Goal: Information Seeking & Learning: Learn about a topic

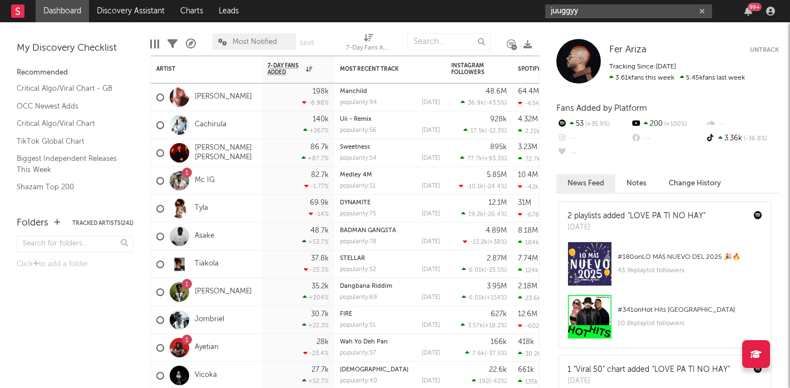
click at [581, 14] on input "juuggyy" at bounding box center [628, 11] width 167 height 14
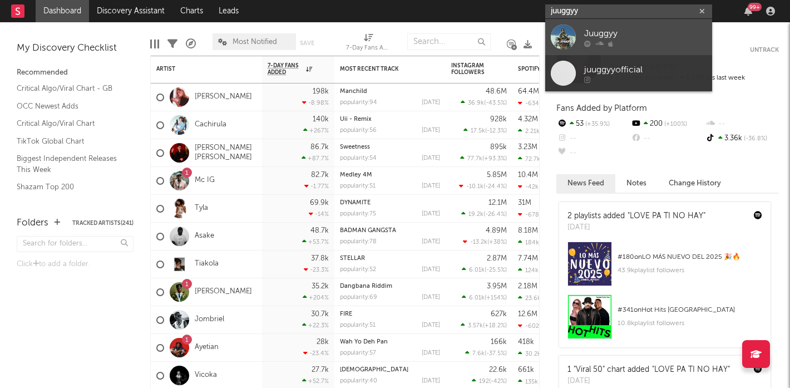
type input "juuggyy"
click at [583, 32] on link "Juuggyy" at bounding box center [628, 37] width 167 height 36
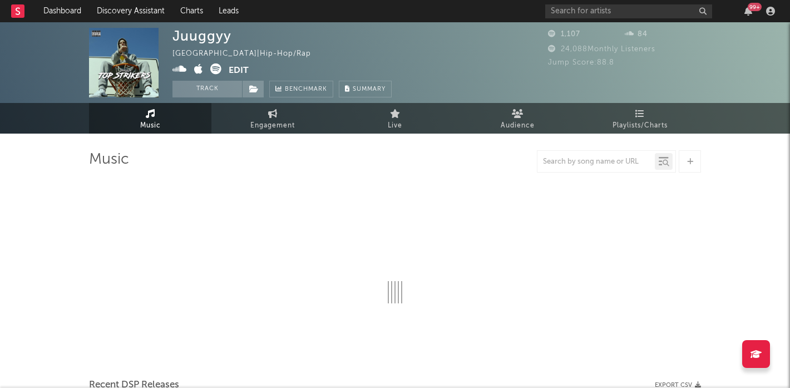
select select "1w"
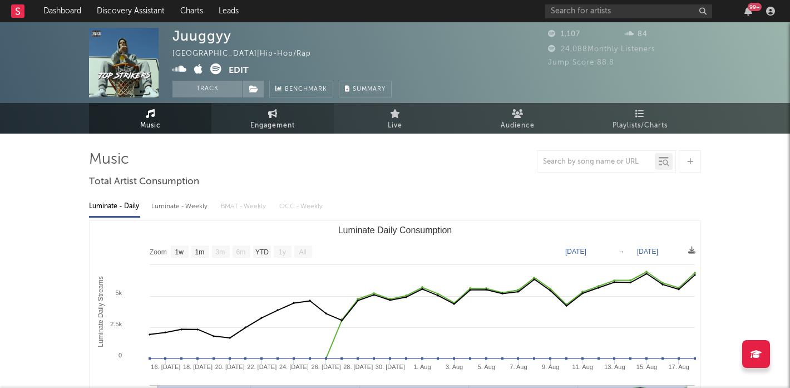
click at [276, 122] on span "Engagement" at bounding box center [272, 125] width 44 height 13
select select "1w"
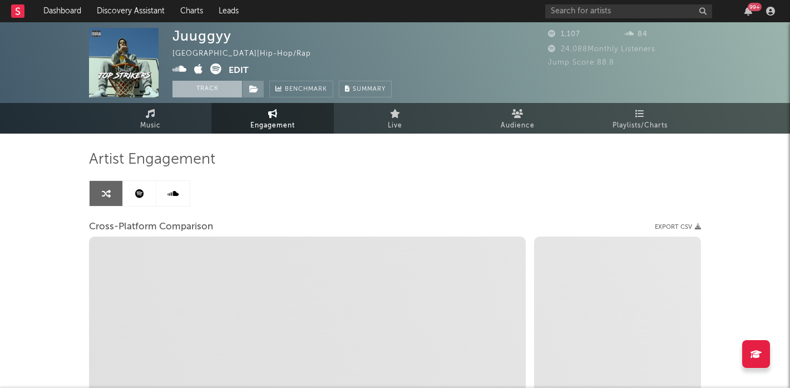
click at [209, 90] on button "Track" at bounding box center [207, 89] width 70 height 17
select select "1m"
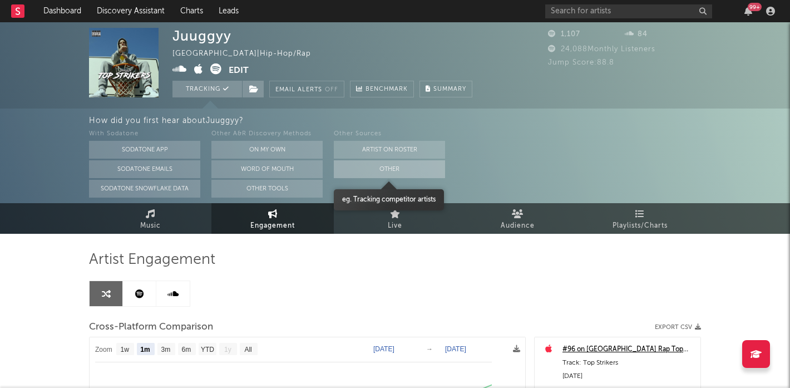
click at [398, 172] on button "Other" at bounding box center [389, 169] width 111 height 18
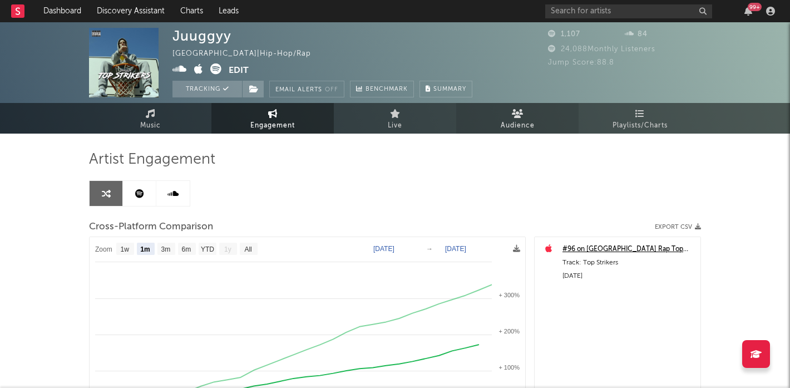
click at [525, 132] on span "Audience" at bounding box center [517, 125] width 34 height 13
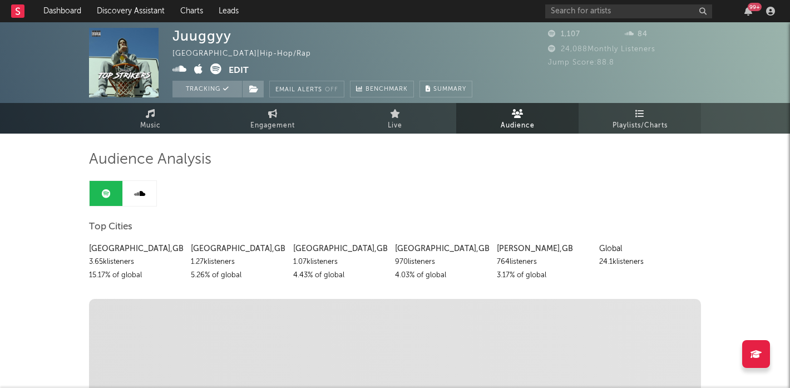
click at [598, 129] on link "Playlists/Charts" at bounding box center [639, 118] width 122 height 31
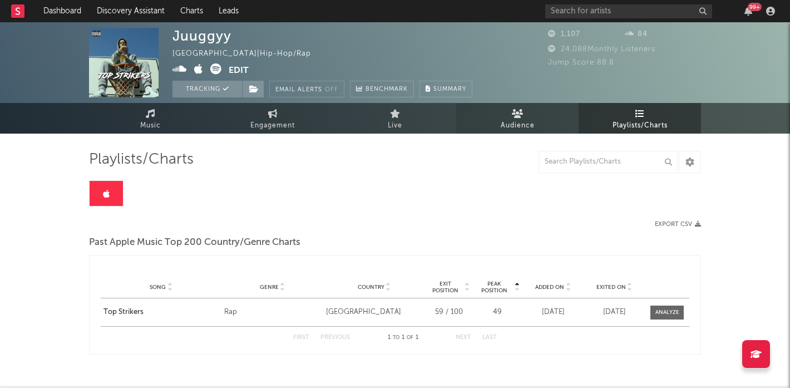
click at [549, 125] on link "Audience" at bounding box center [517, 118] width 122 height 31
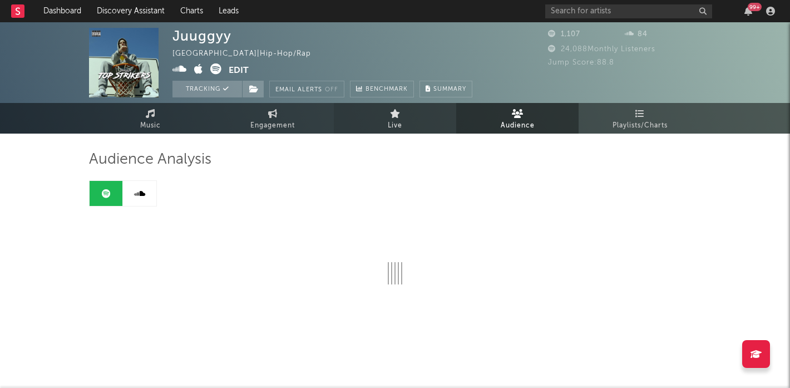
click at [418, 125] on link "Live" at bounding box center [395, 118] width 122 height 31
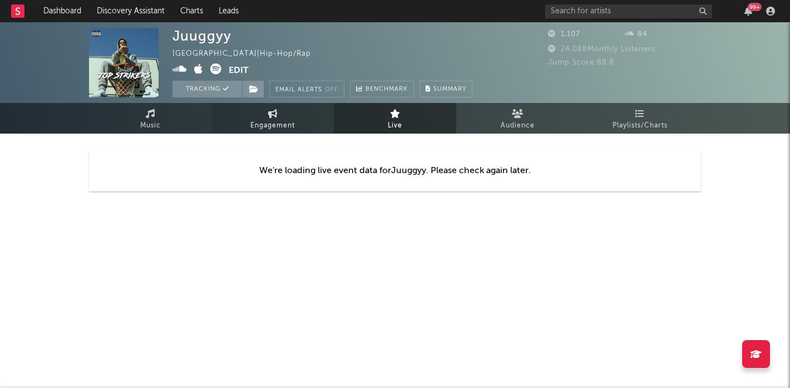
click at [284, 126] on span "Engagement" at bounding box center [272, 125] width 44 height 13
select select "1w"
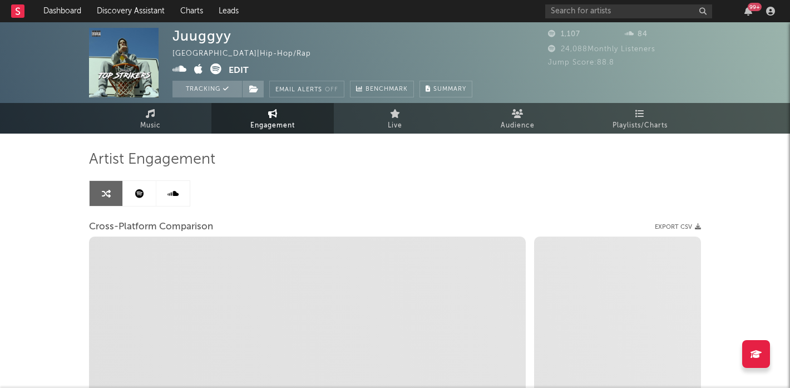
select select "1m"
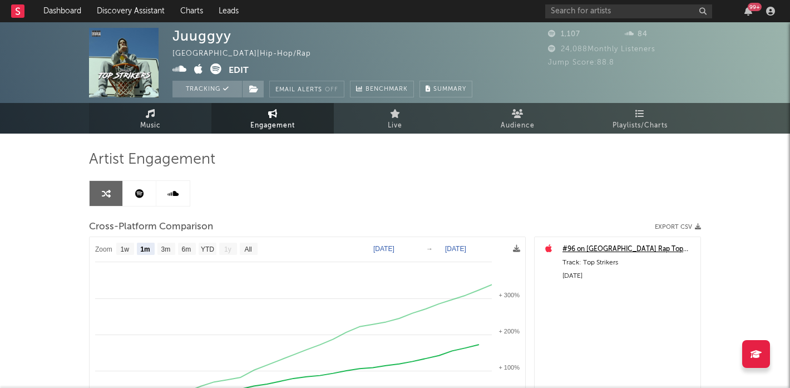
click at [123, 133] on div "Juuggyy [GEOGRAPHIC_DATA] | Hip-Hop/Rap Edit Tracking Email Alerts Off Benchmar…" at bounding box center [395, 314] width 790 height 584
click at [137, 122] on link "Music" at bounding box center [150, 118] width 122 height 31
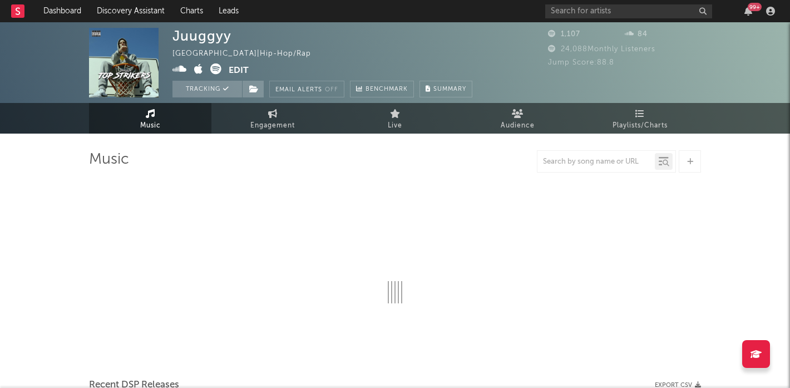
select select "1w"
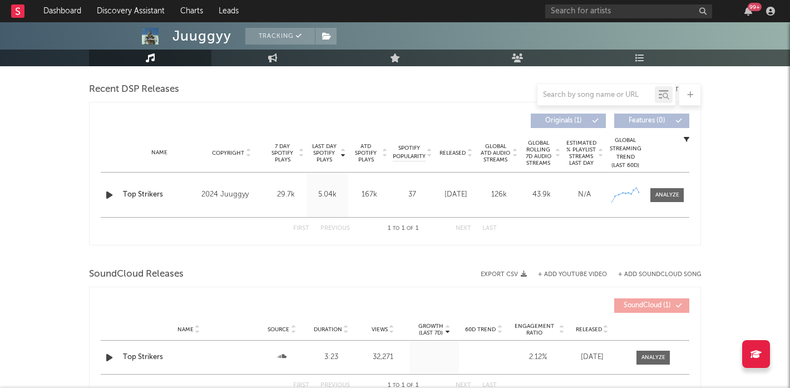
scroll to position [481, 0]
